Goal: Task Accomplishment & Management: Use online tool/utility

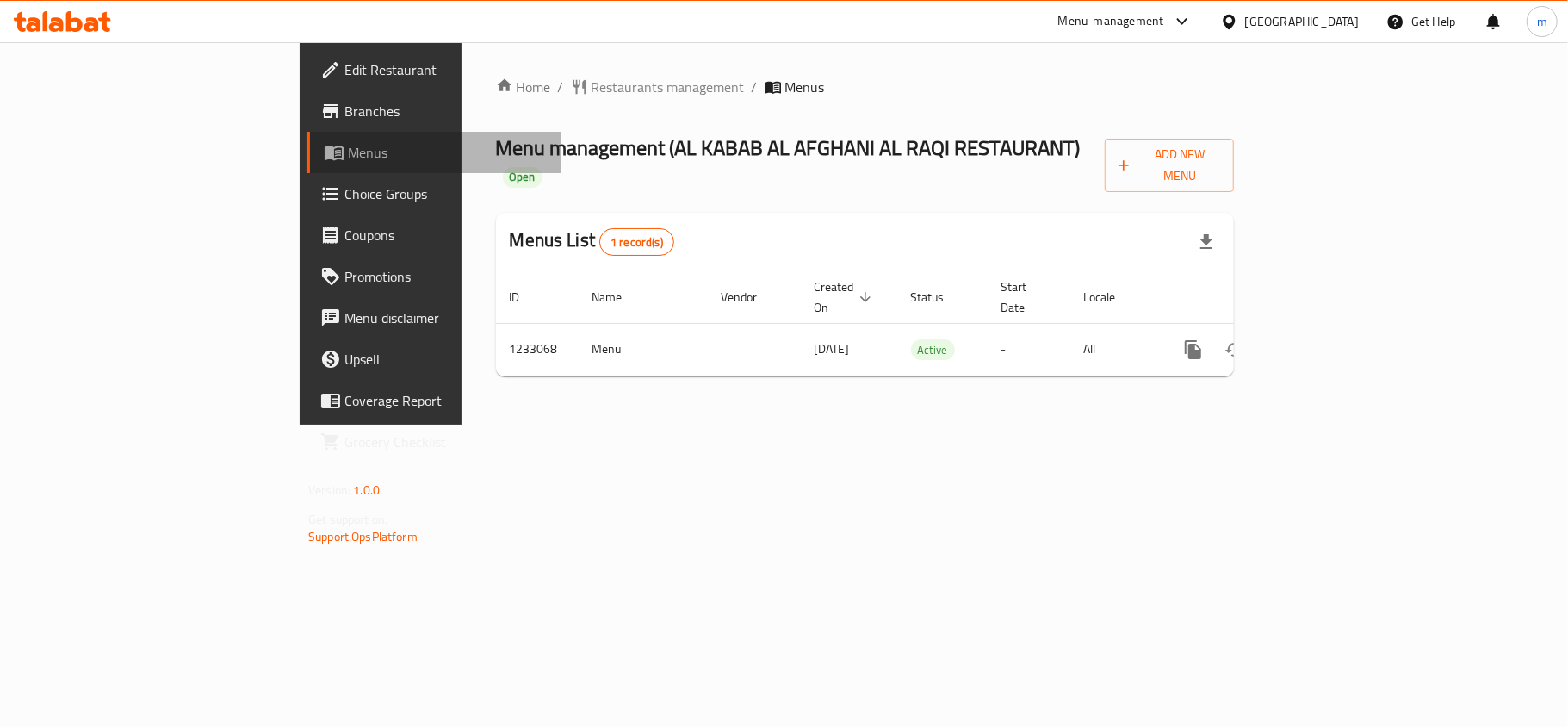
click at [348, 159] on span "Menus" at bounding box center [448, 152] width 200 height 21
click at [83, 22] on icon at bounding box center [62, 21] width 97 height 21
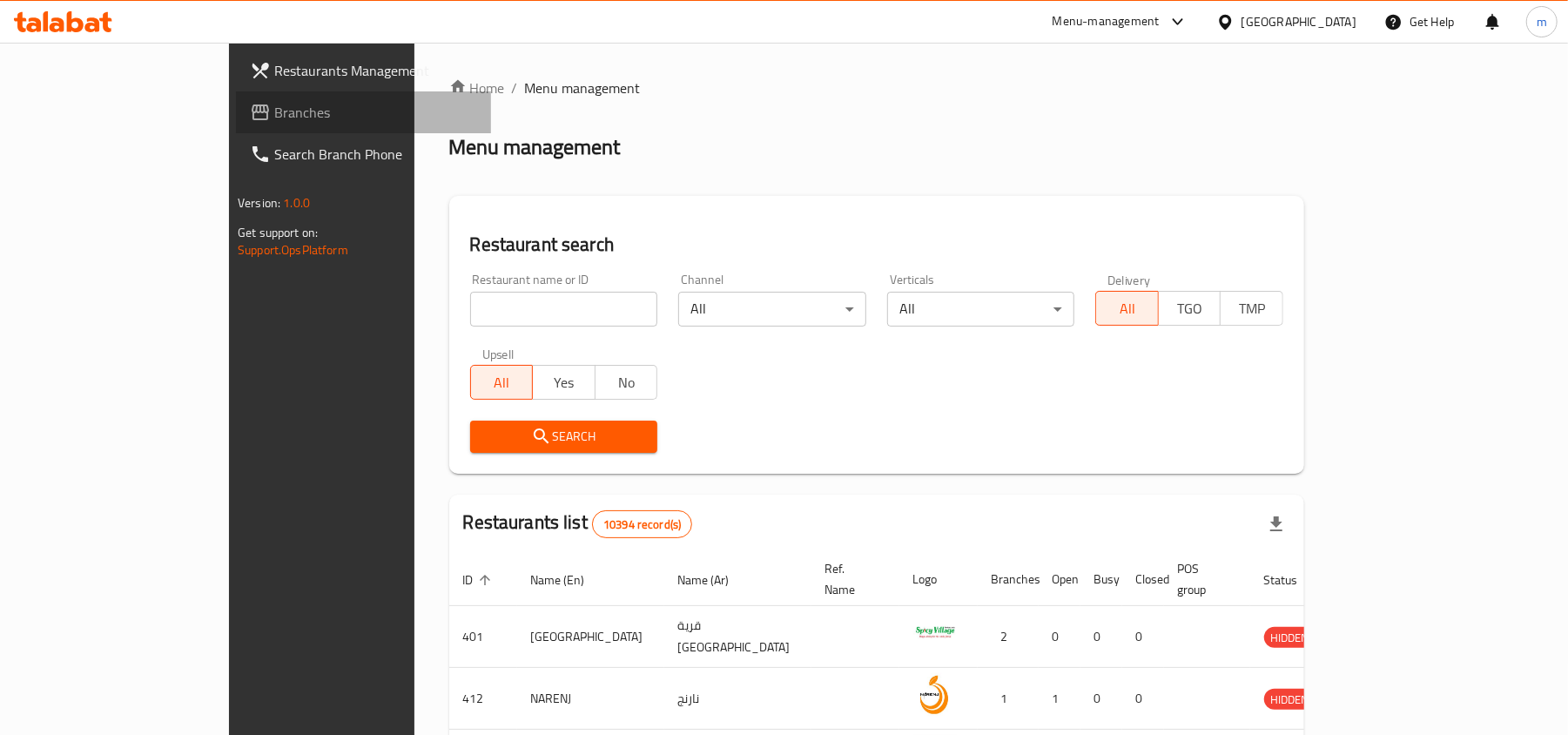
click at [275, 109] on span "Branches" at bounding box center [376, 112] width 203 height 21
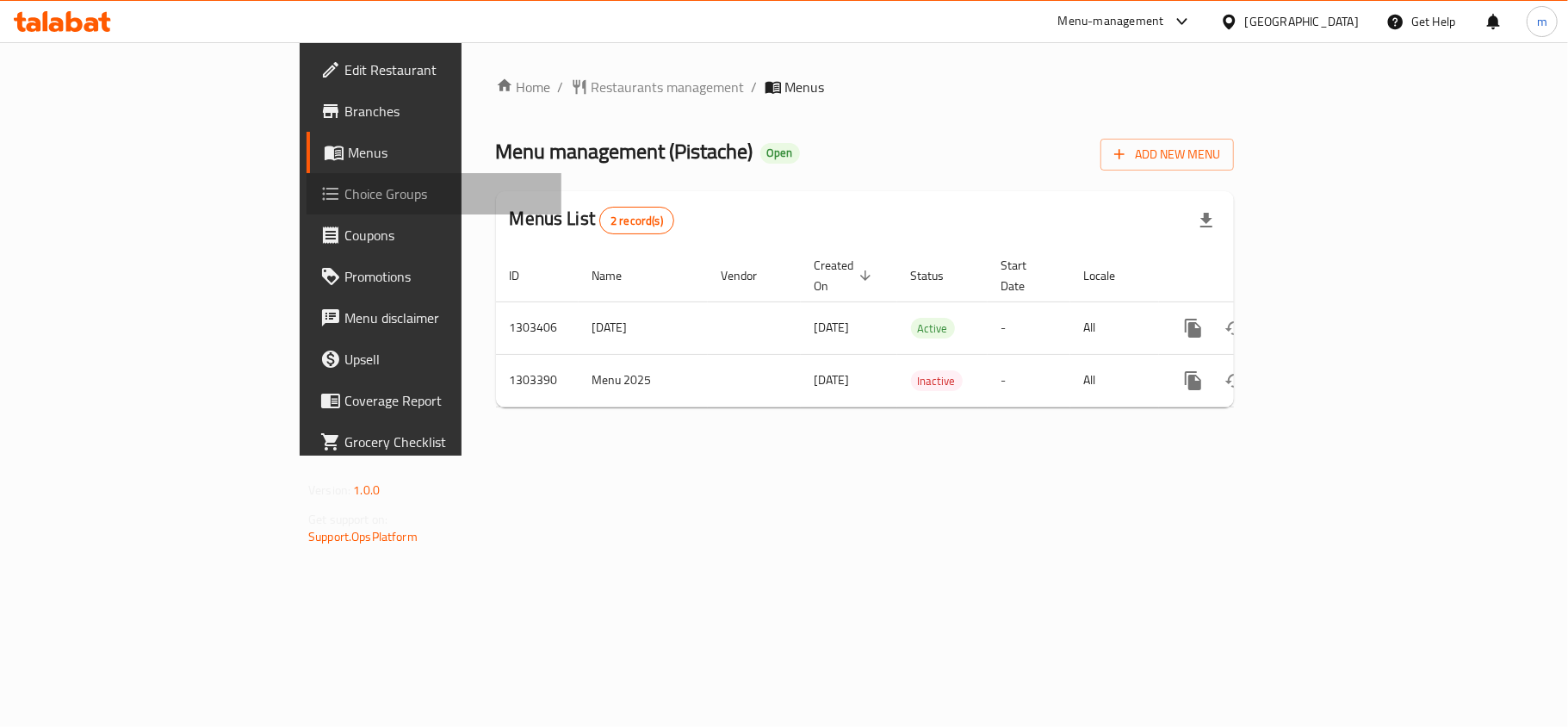
click at [344, 187] on span "Choice Groups" at bounding box center [445, 193] width 203 height 21
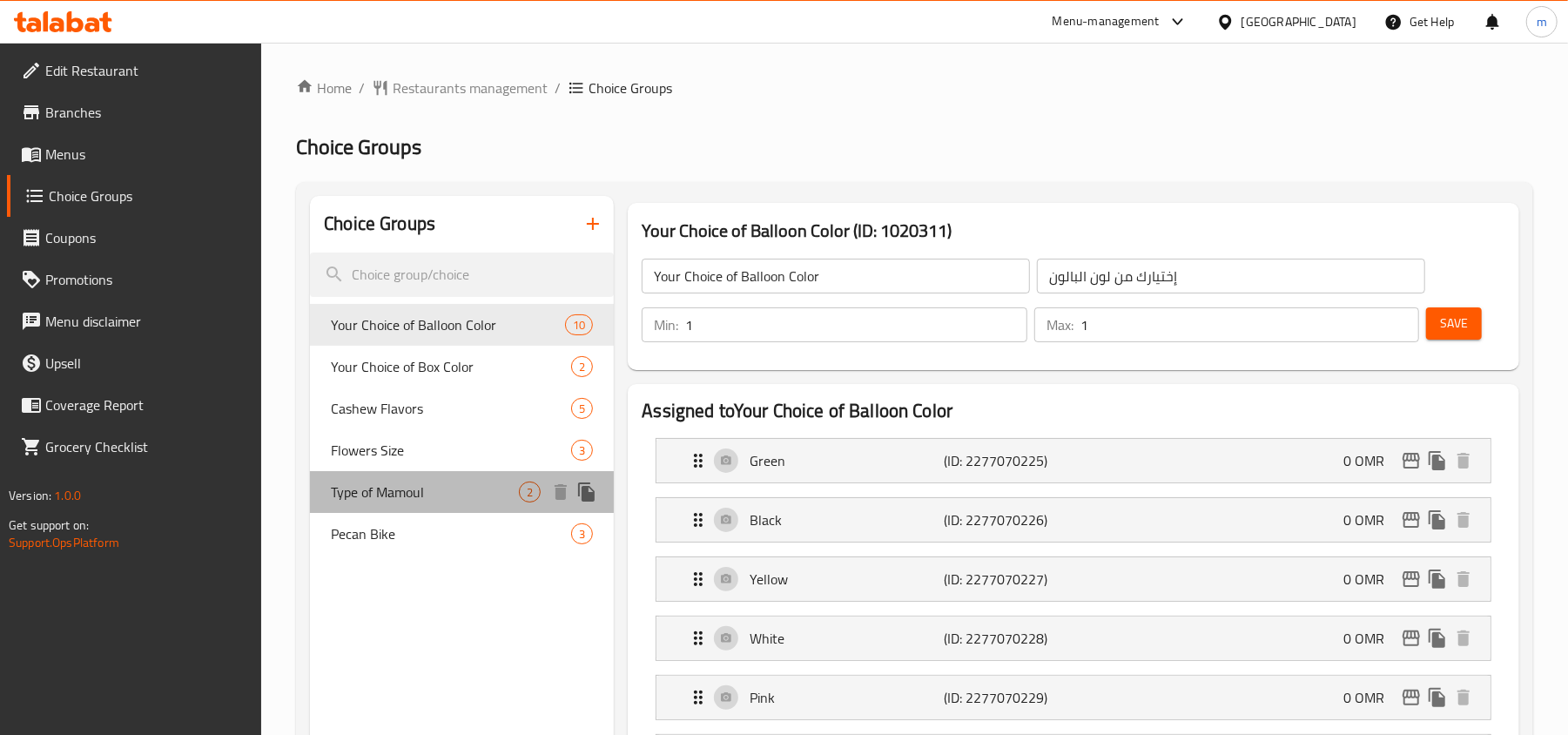
click at [472, 499] on span "Type of Mamoul" at bounding box center [425, 492] width 188 height 21
type input "Type of Mamoul"
type input "نوع المعمول"
type input "0"
